Goal: Transaction & Acquisition: Purchase product/service

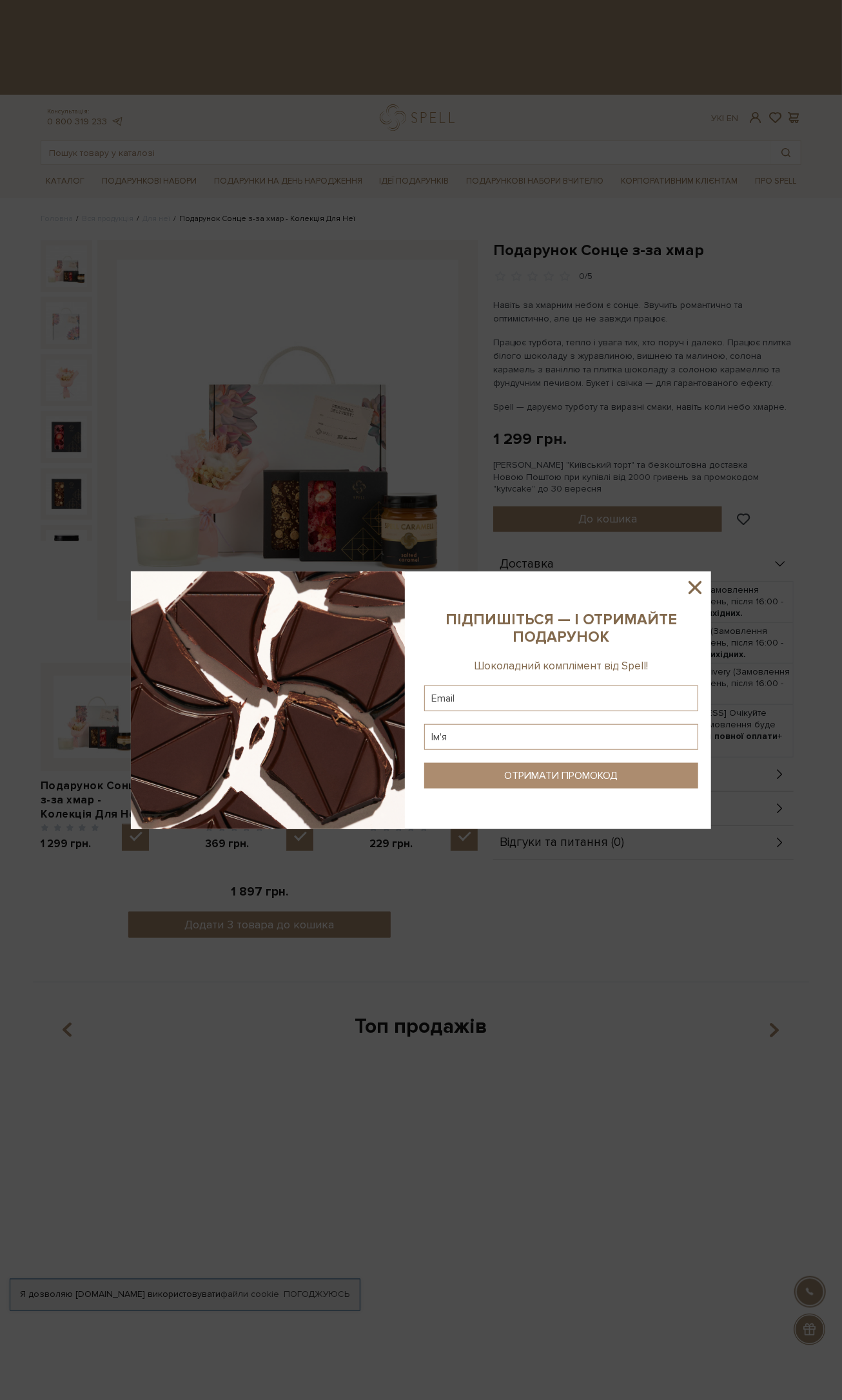
click at [690, 575] on sys-column-static at bounding box center [561, 700] width 300 height 257
click at [285, 391] on div at bounding box center [421, 700] width 842 height 1400
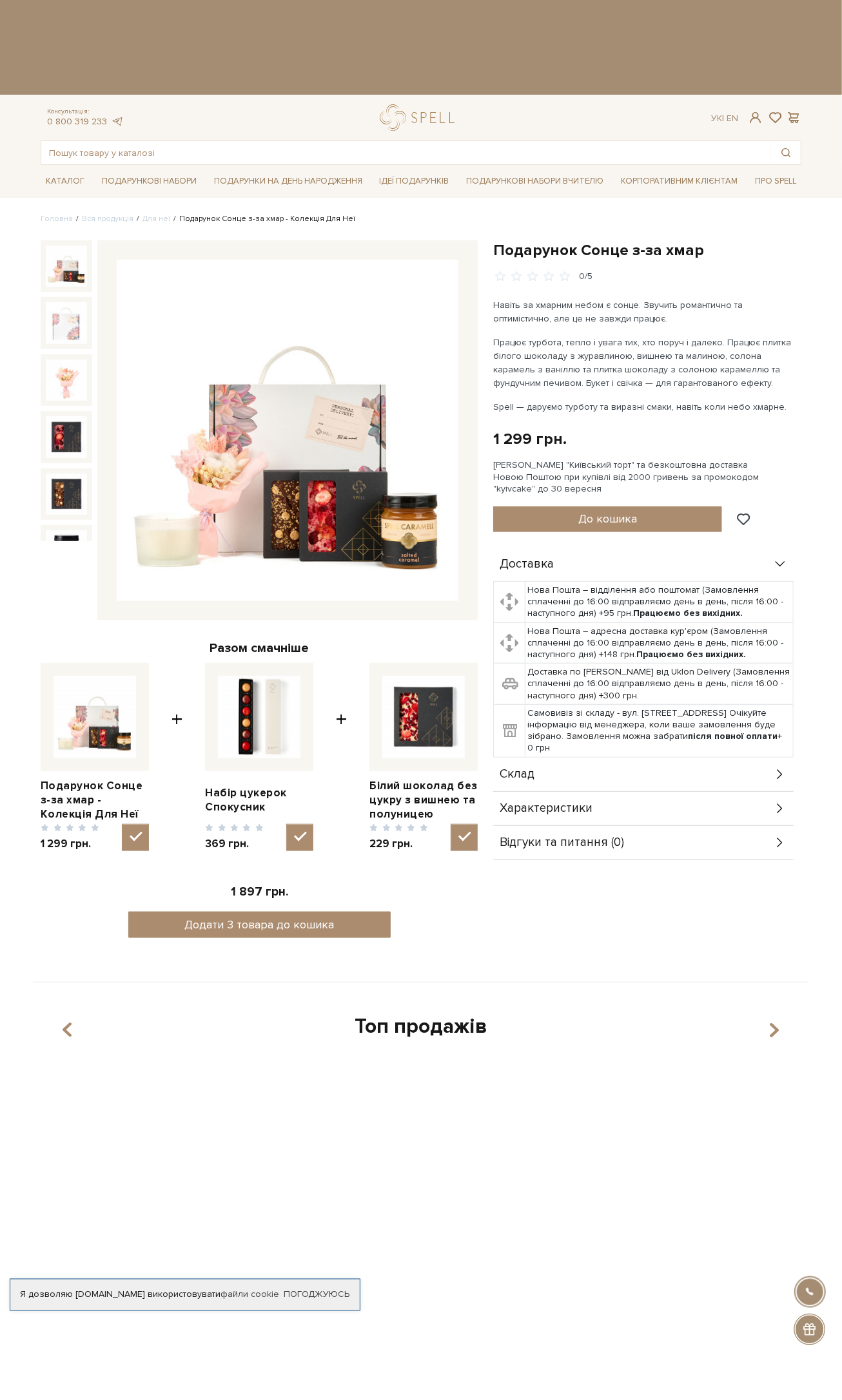
click at [320, 423] on img at bounding box center [287, 430] width 342 height 342
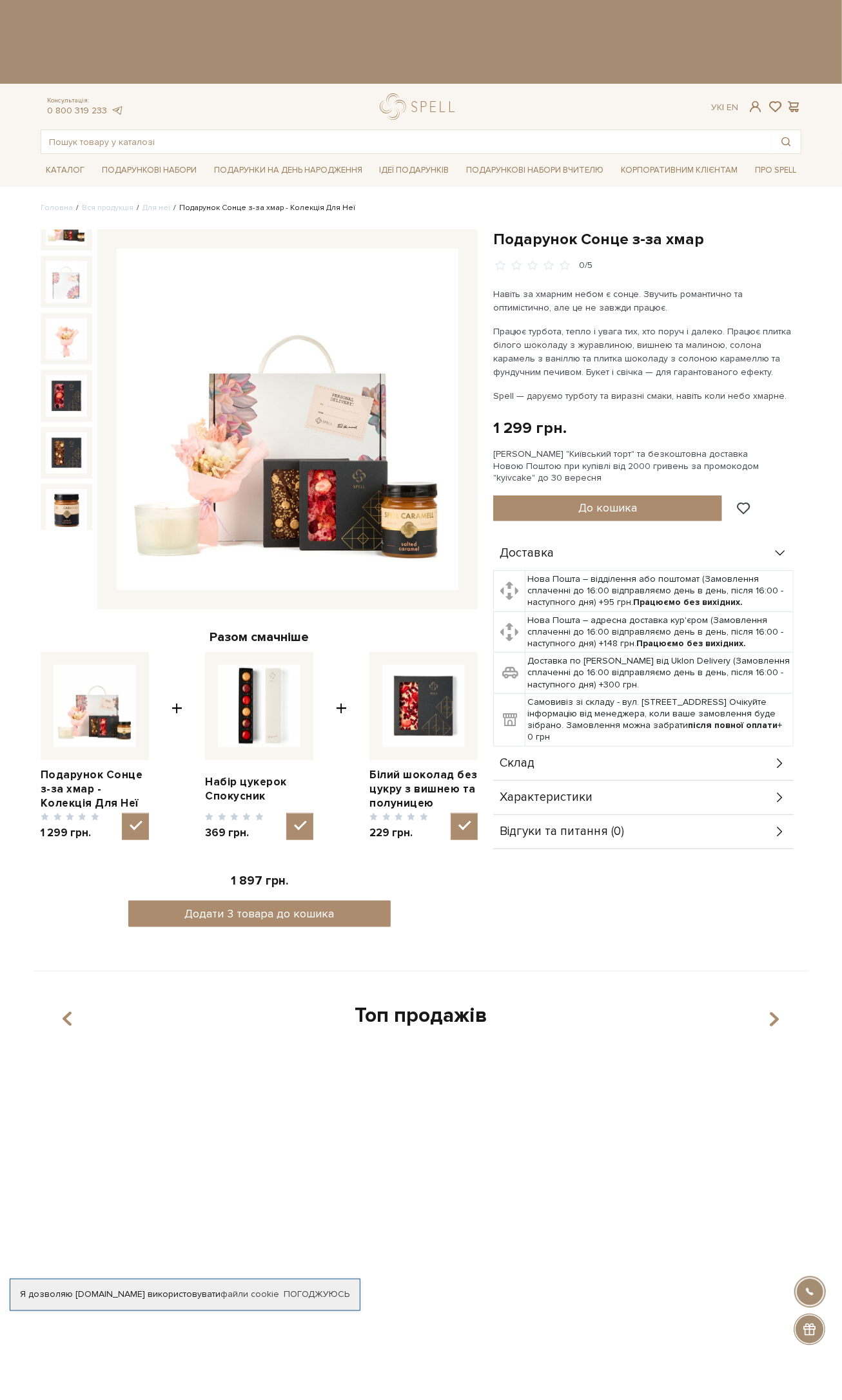
scroll to position [80, 0]
